Goal: Use online tool/utility: Use online tool/utility

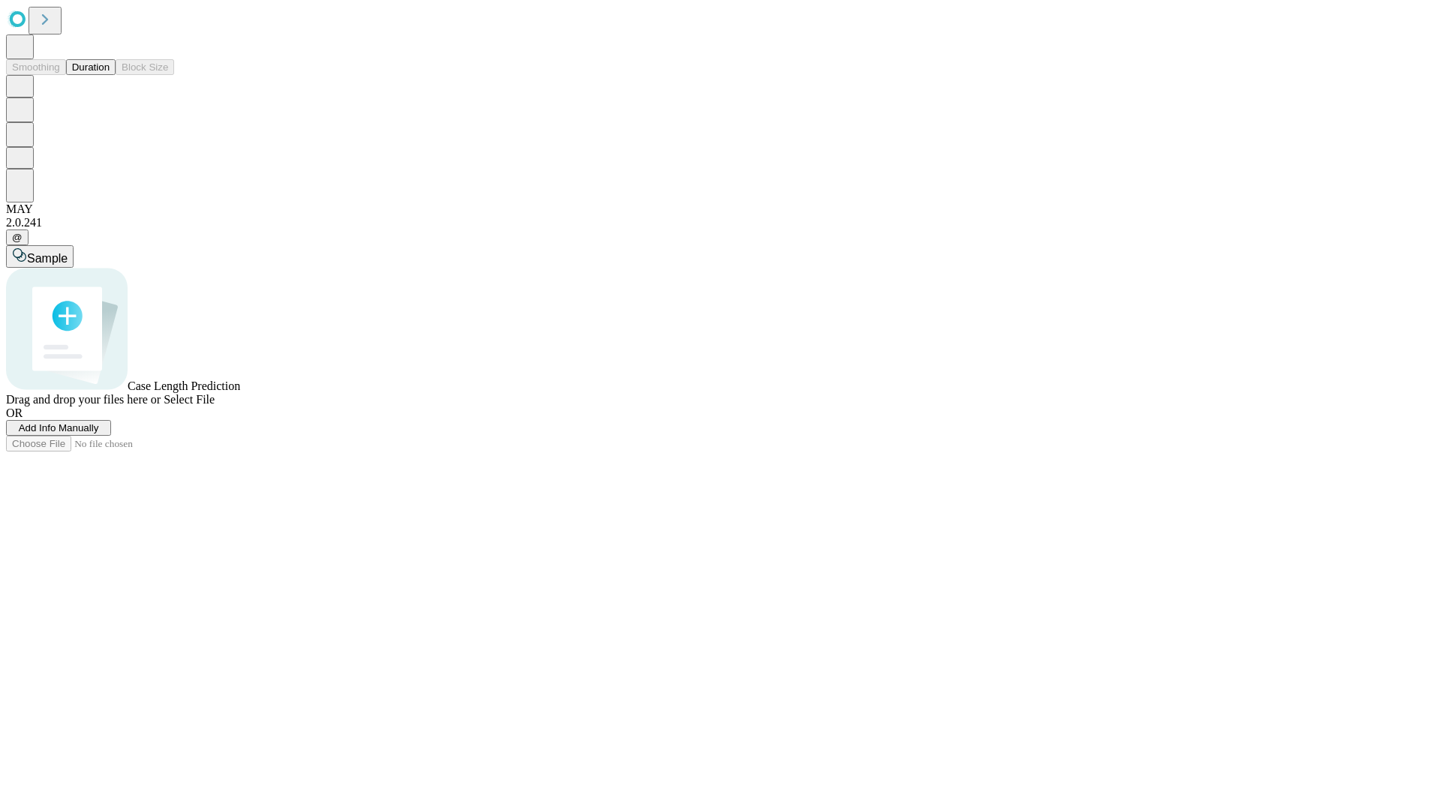
click at [110, 75] on button "Duration" at bounding box center [91, 67] width 50 height 16
click at [68, 252] on span "Sample" at bounding box center [47, 258] width 41 height 13
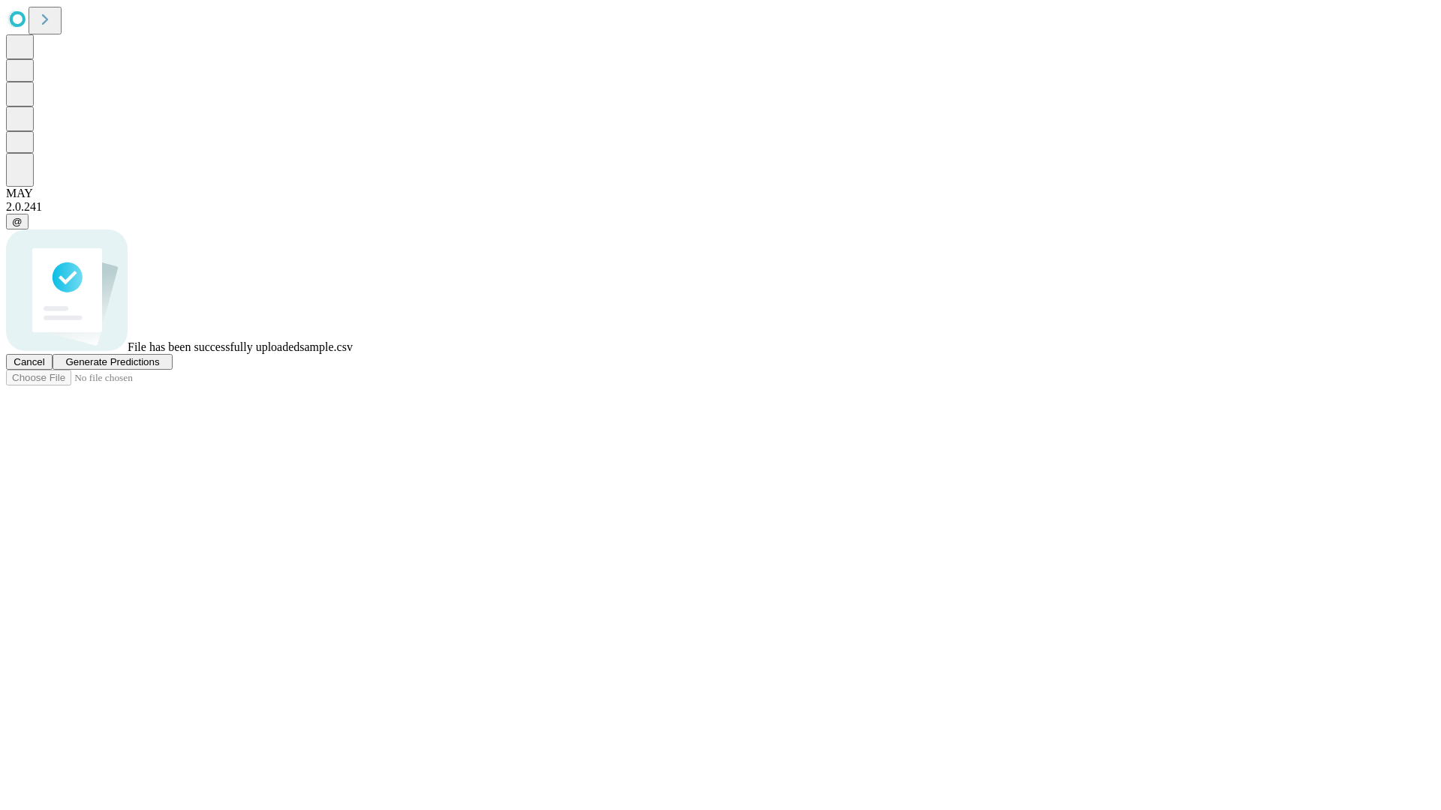
click at [159, 368] on span "Generate Predictions" at bounding box center [112, 361] width 94 height 11
